Goal: Transaction & Acquisition: Register for event/course

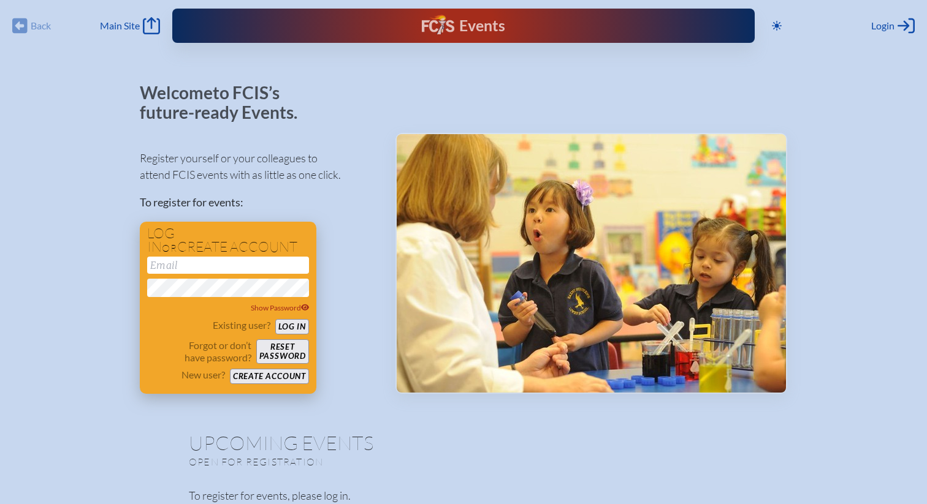
type input "[EMAIL_ADDRESS][DOMAIN_NAME]"
click at [296, 322] on button "Log in" at bounding box center [292, 326] width 34 height 15
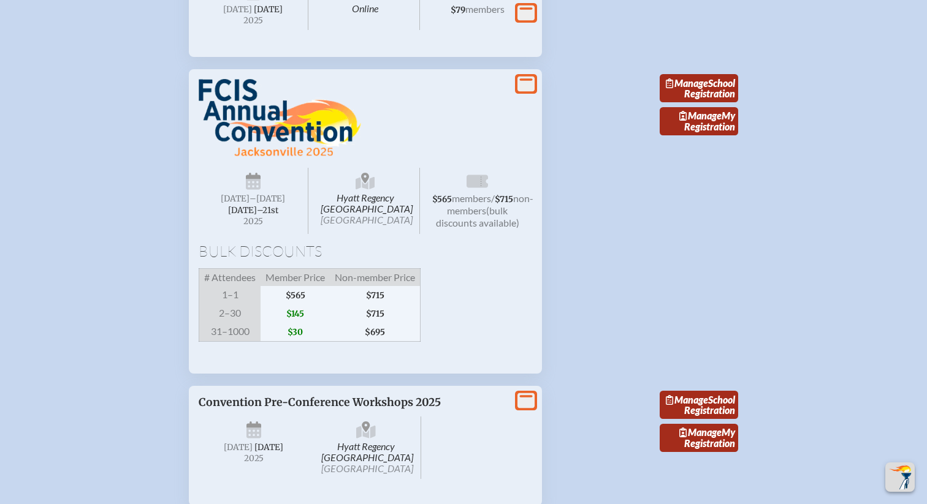
scroll to position [1780, 0]
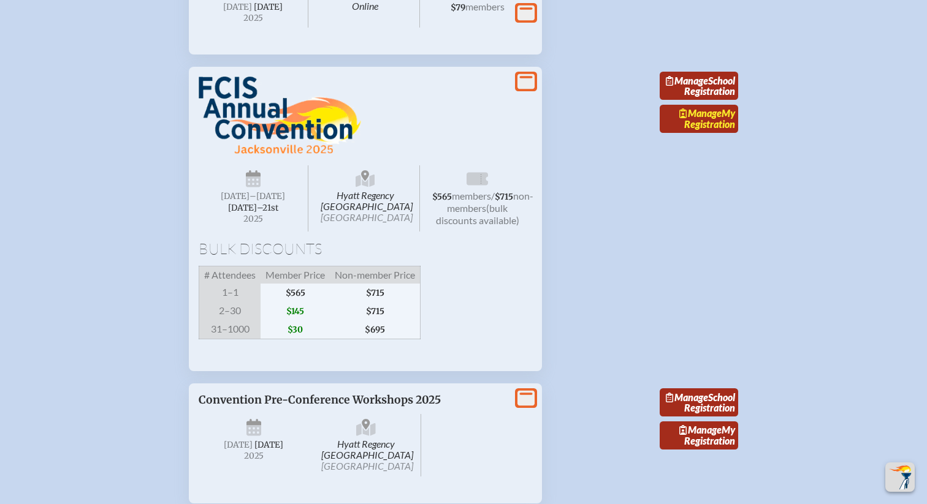
click at [709, 119] on span "Manage" at bounding box center [700, 113] width 42 height 12
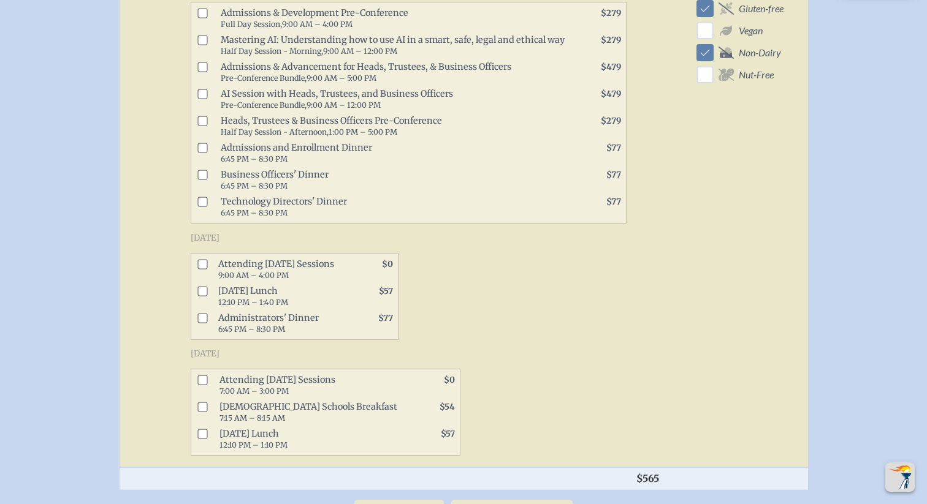
scroll to position [661, 0]
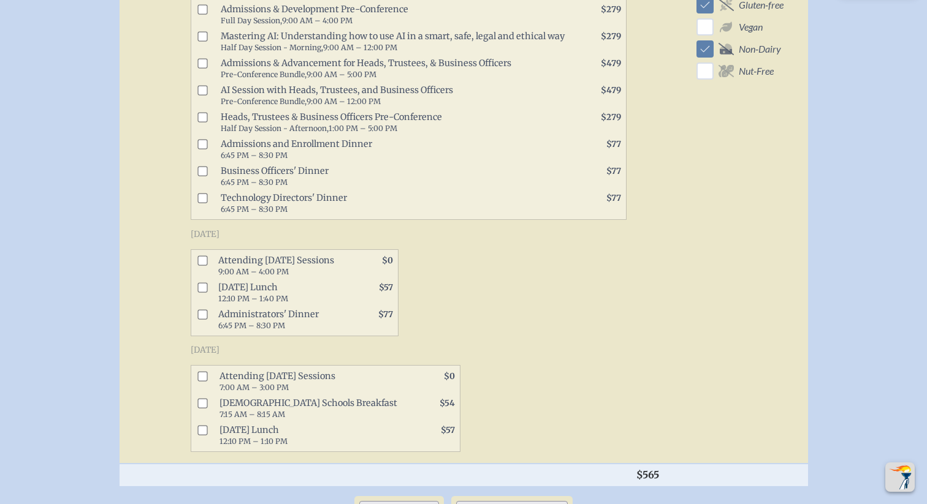
click at [205, 256] on input "checkbox" at bounding box center [202, 261] width 10 height 10
checkbox input "true"
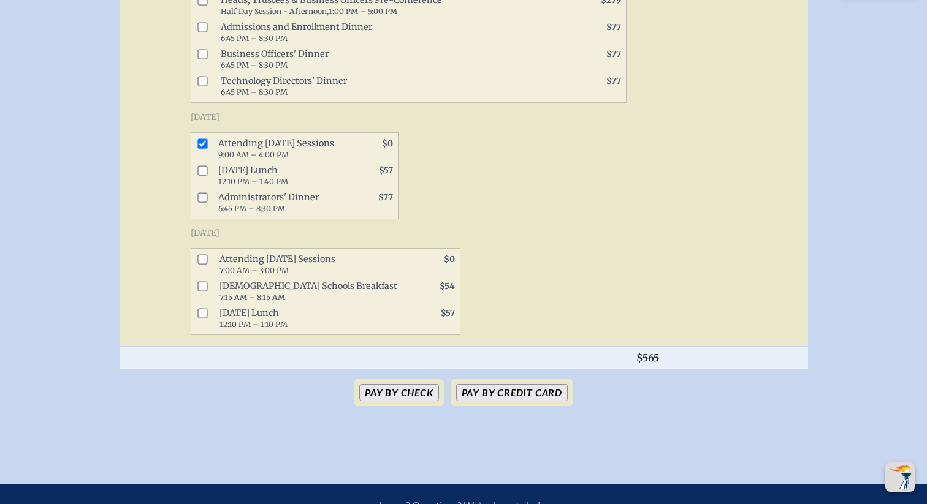
scroll to position [780, 0]
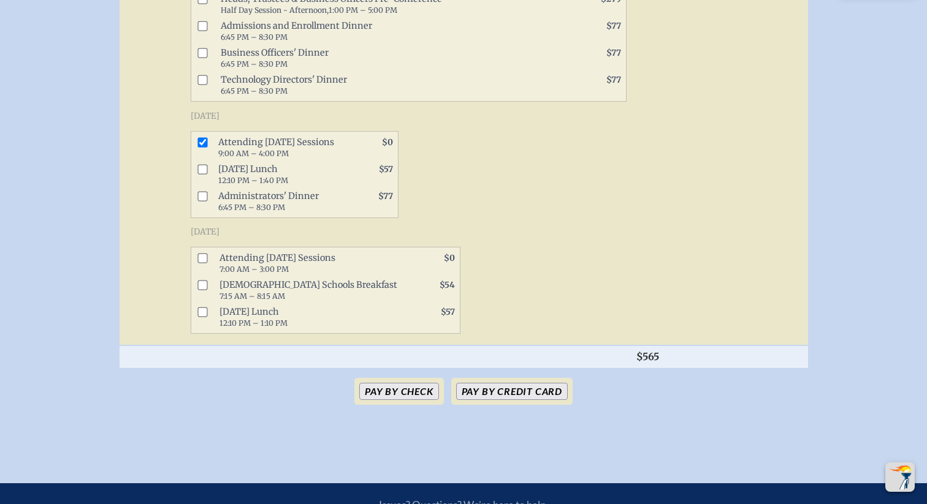
click at [205, 253] on input "checkbox" at bounding box center [202, 258] width 10 height 10
checkbox input "true"
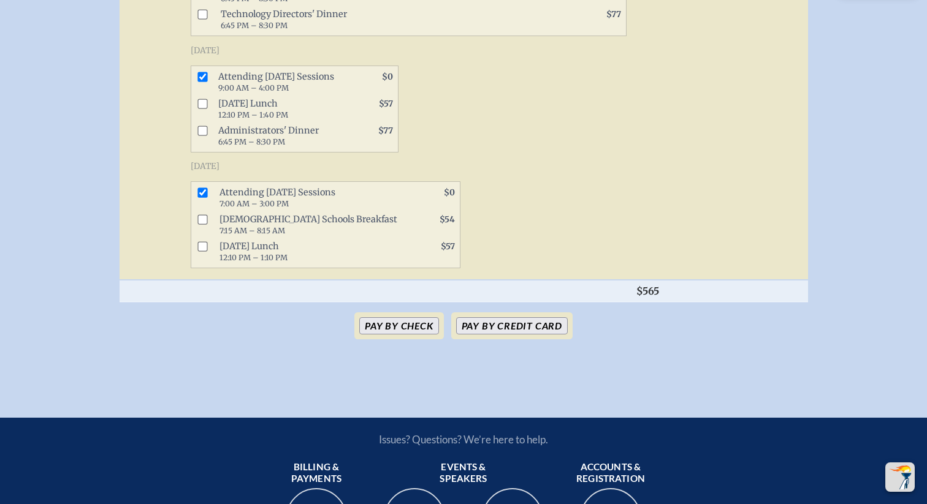
scroll to position [848, 0]
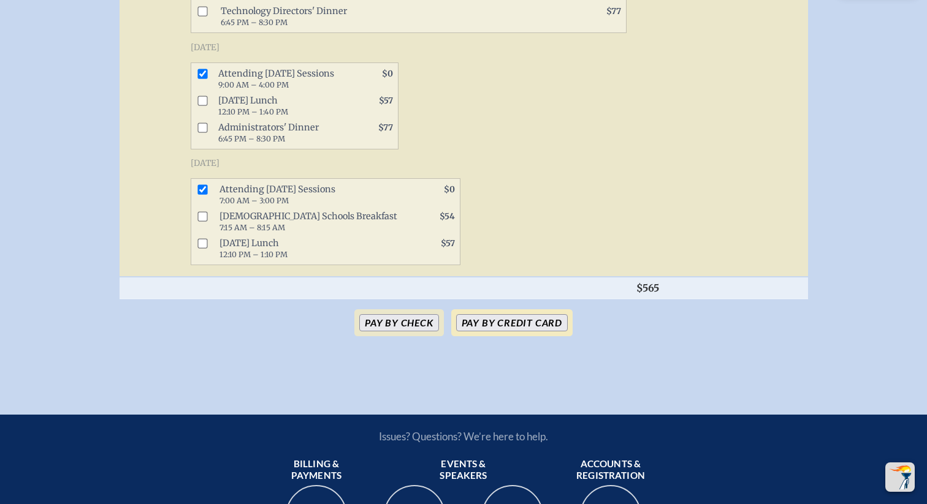
click at [506, 316] on button "Pay by Credit Card" at bounding box center [512, 322] width 112 height 17
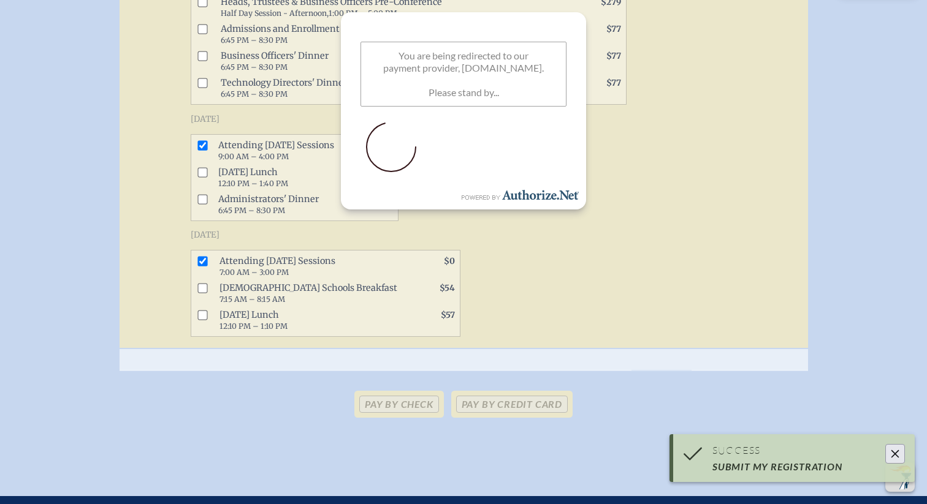
scroll to position [774, 0]
